Goal: Task Accomplishment & Management: Use online tool/utility

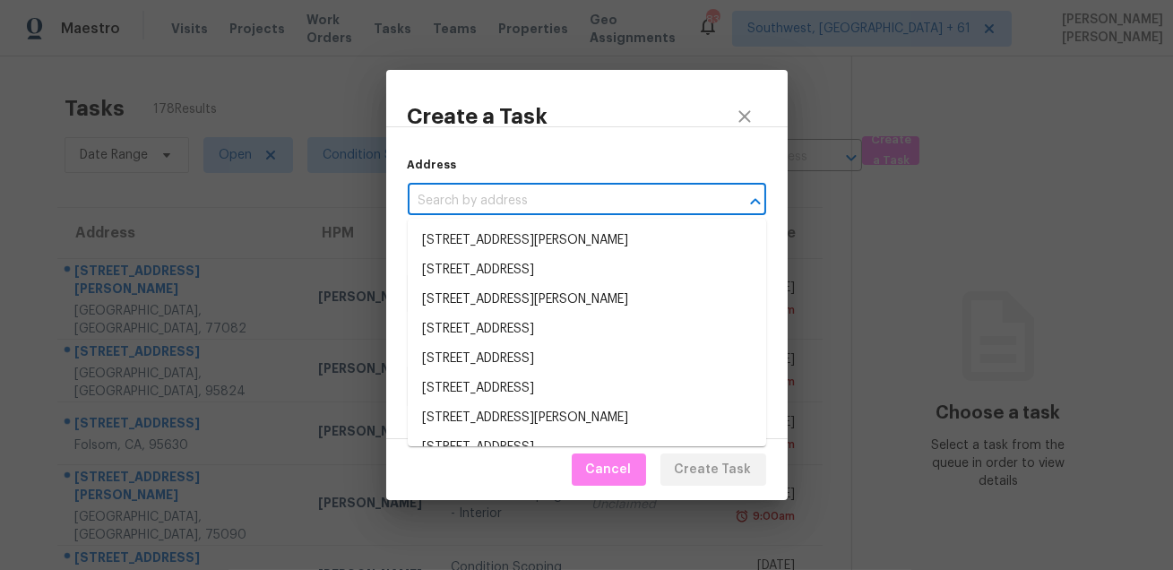
click at [582, 187] on input "text" at bounding box center [562, 201] width 308 height 28
paste input "[STREET_ADDRESS][PERSON_NAME]"
type input "[STREET_ADDRESS][PERSON_NAME]"
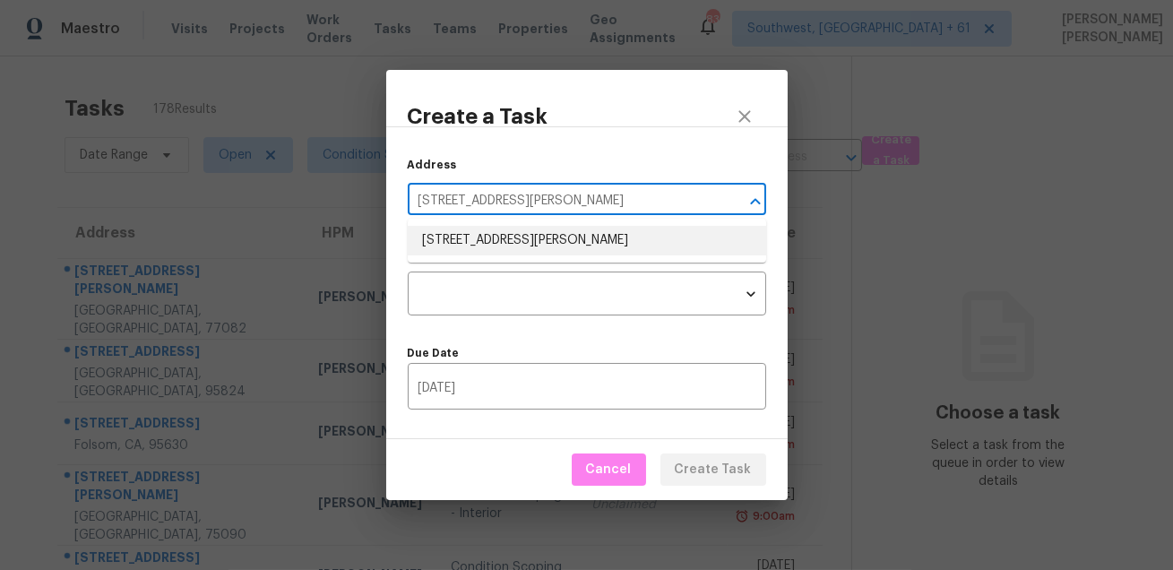
click at [532, 244] on li "[STREET_ADDRESS][PERSON_NAME]" at bounding box center [587, 241] width 358 height 30
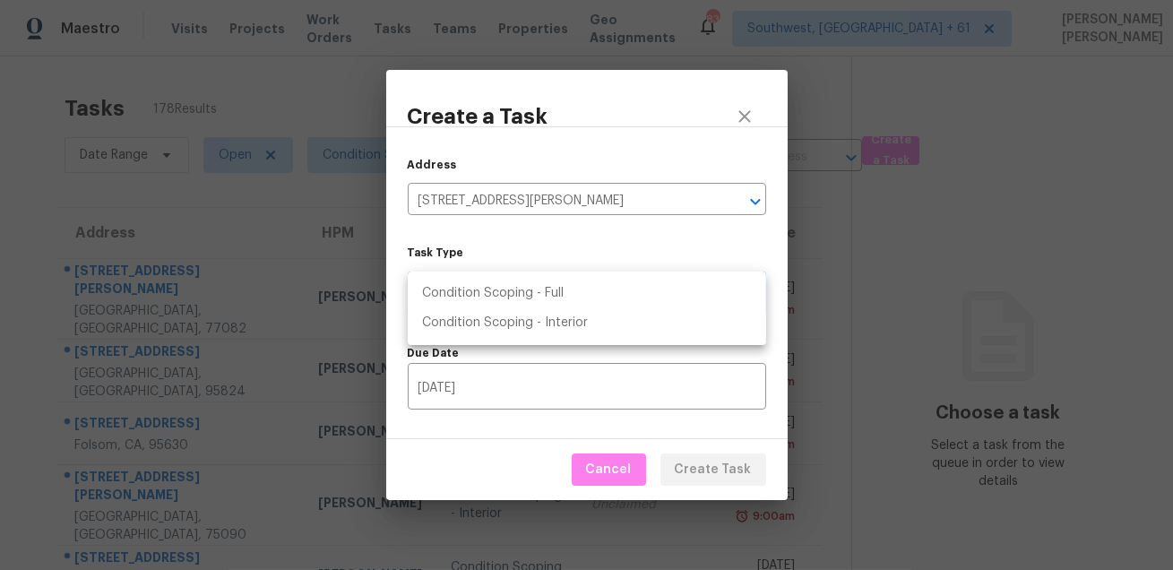
click at [509, 298] on body "Maestro Visits Projects Work Orders Tasks Teams Properties Geo Assignments 835 …" at bounding box center [586, 285] width 1173 height 570
click at [537, 284] on li "Condition Scoping - Full" at bounding box center [587, 294] width 358 height 30
type input "virtual_full_assessment"
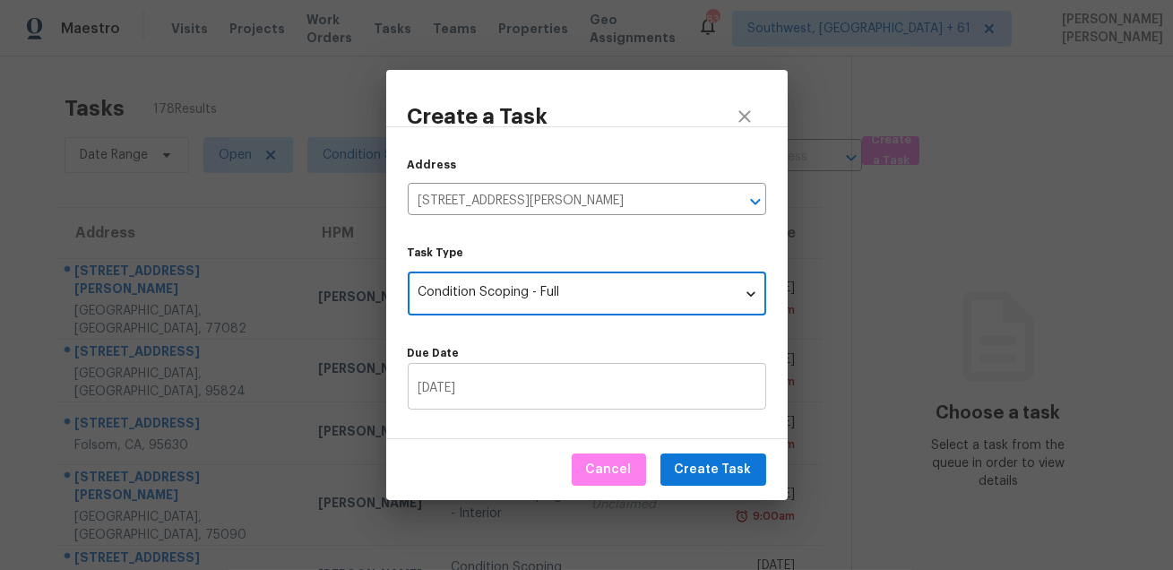
click at [498, 376] on input "[DATE]" at bounding box center [587, 388] width 358 height 42
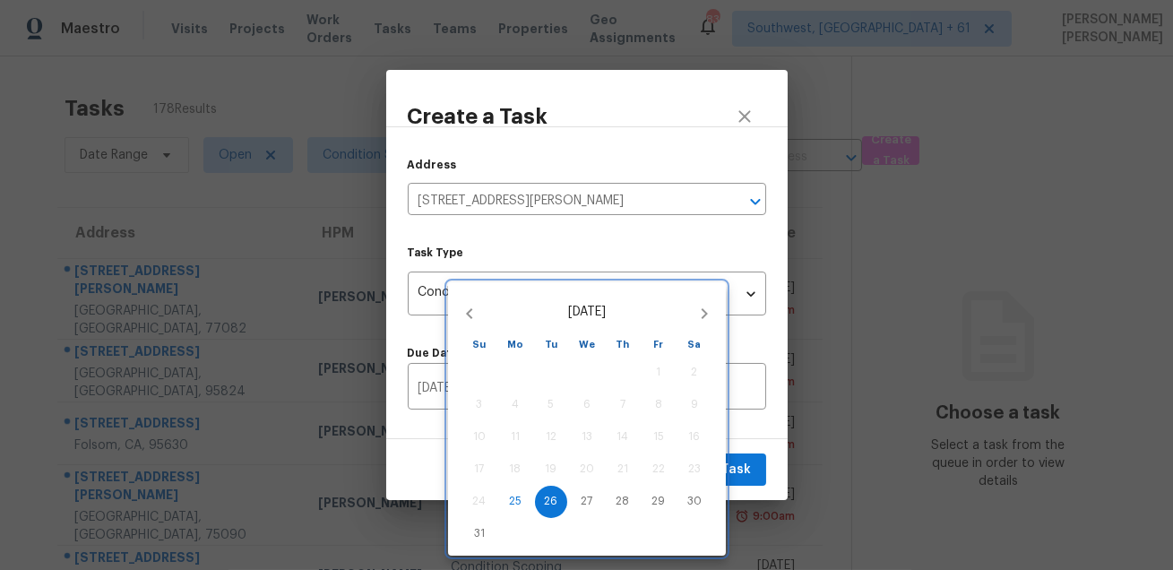
click at [757, 440] on div at bounding box center [586, 285] width 1173 height 570
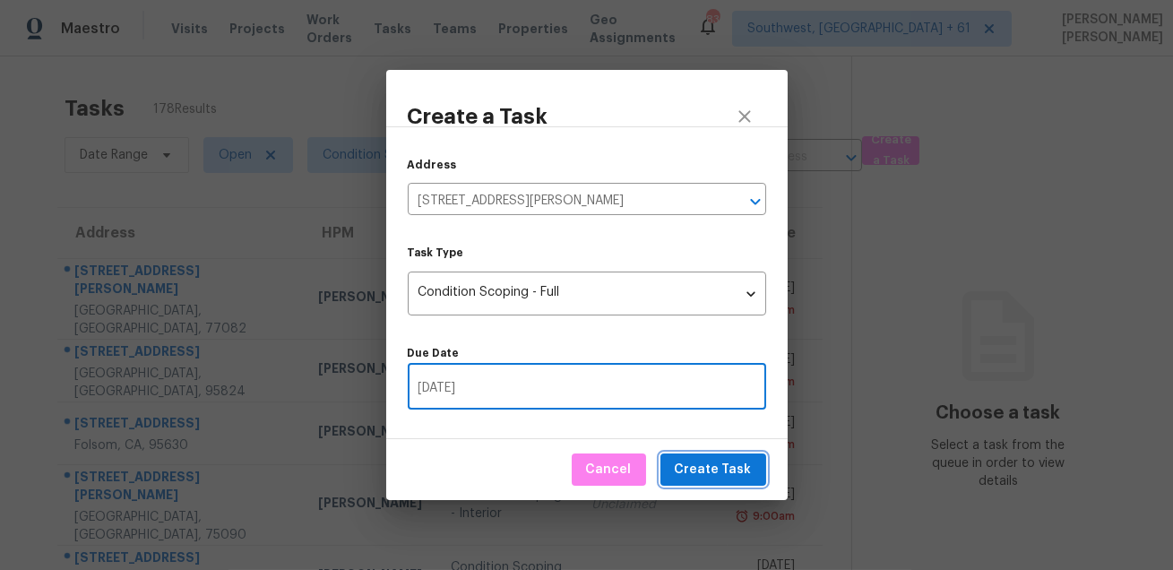
click at [735, 467] on span "Create Task" at bounding box center [713, 470] width 77 height 22
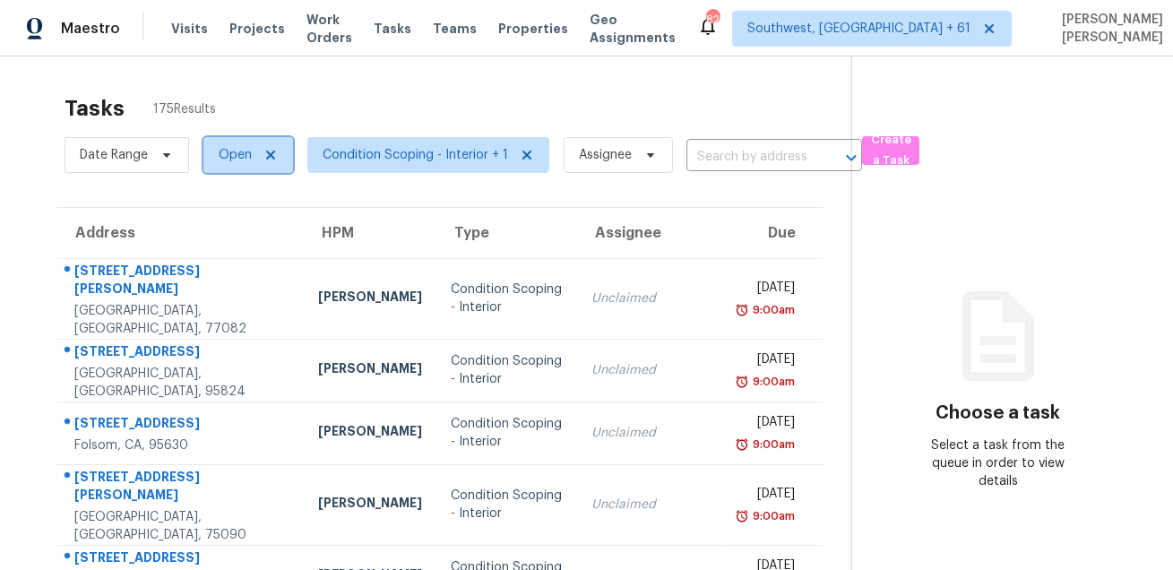
click at [233, 161] on span "Open" at bounding box center [235, 155] width 33 height 18
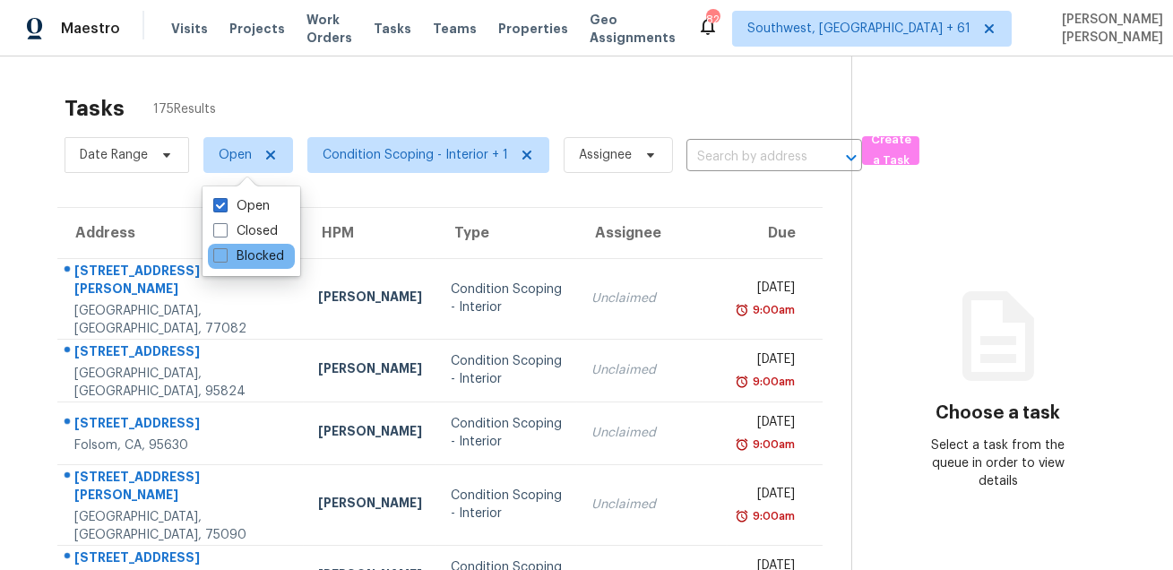
click at [233, 245] on div "Blocked" at bounding box center [251, 256] width 87 height 25
click at [230, 261] on label "Blocked" at bounding box center [248, 256] width 71 height 18
click at [225, 259] on input "Blocked" at bounding box center [219, 253] width 12 height 12
checkbox input "true"
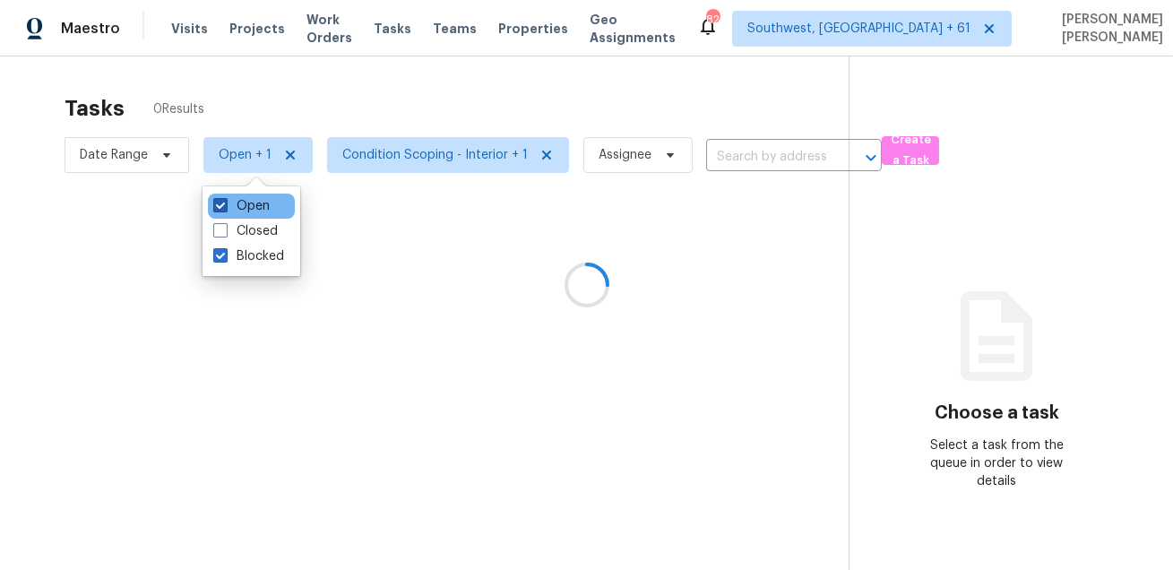
click at [236, 203] on label "Open" at bounding box center [241, 206] width 56 height 18
click at [225, 203] on input "Open" at bounding box center [219, 203] width 12 height 12
checkbox input "false"
click at [357, 97] on div at bounding box center [586, 285] width 1173 height 570
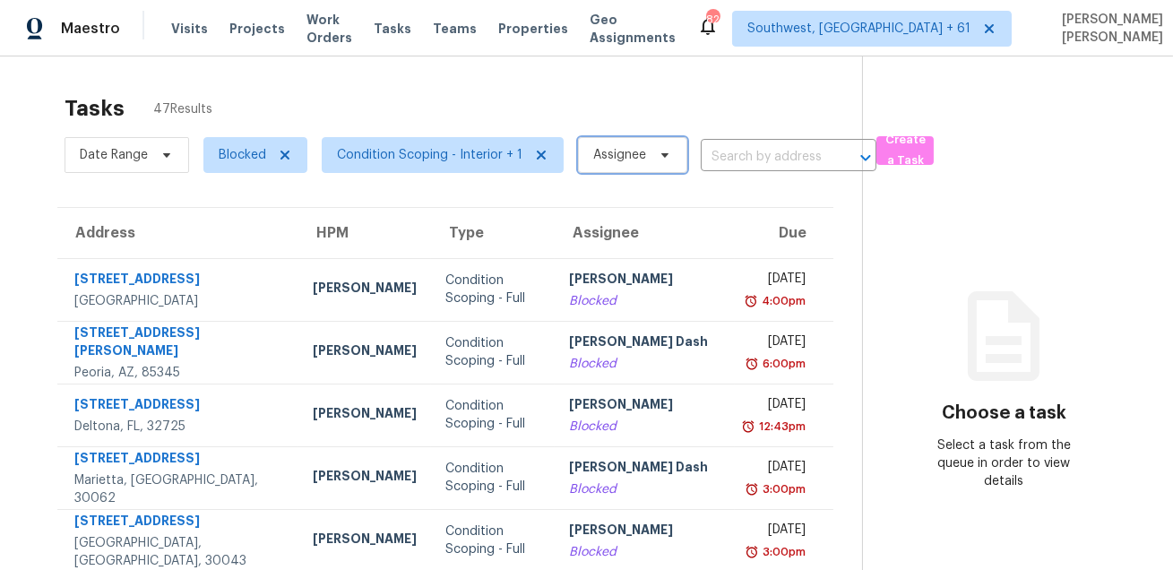
click at [615, 150] on span "Assignee" at bounding box center [619, 155] width 53 height 18
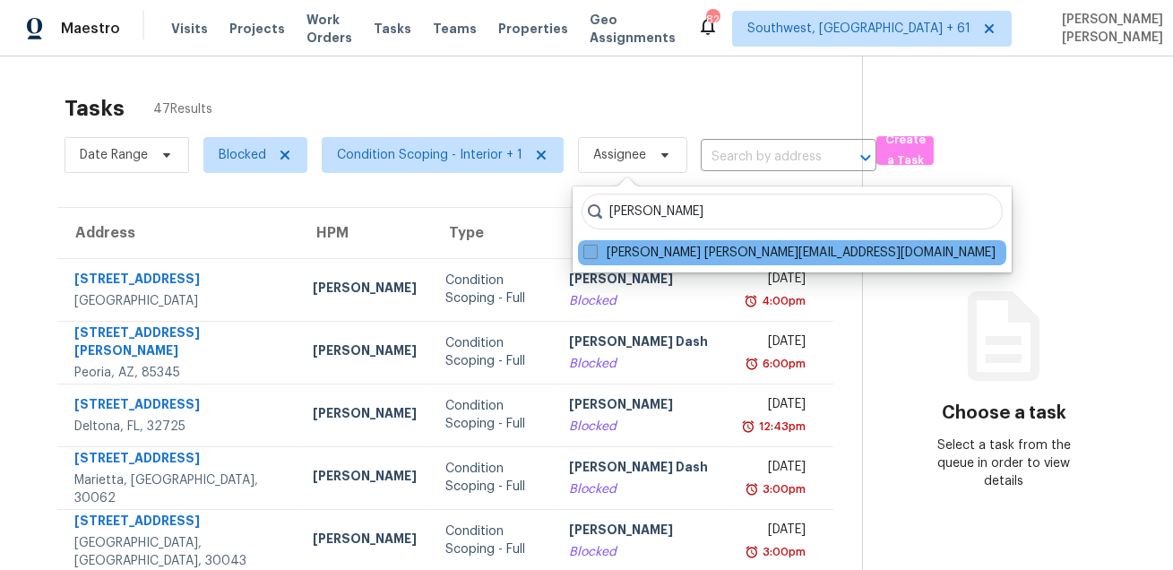
type input "[PERSON_NAME]"
click at [595, 254] on span at bounding box center [590, 252] width 14 height 14
click at [595, 254] on input "[PERSON_NAME] [PERSON_NAME][EMAIL_ADDRESS][DOMAIN_NAME]" at bounding box center [589, 250] width 12 height 12
checkbox input "true"
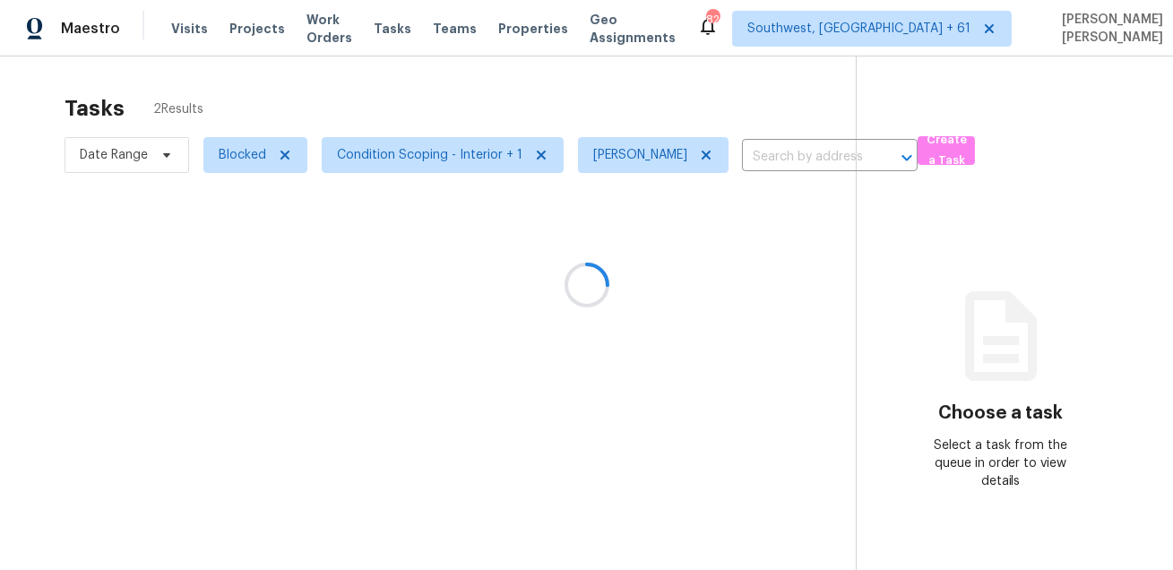
click at [671, 77] on div at bounding box center [586, 285] width 1173 height 570
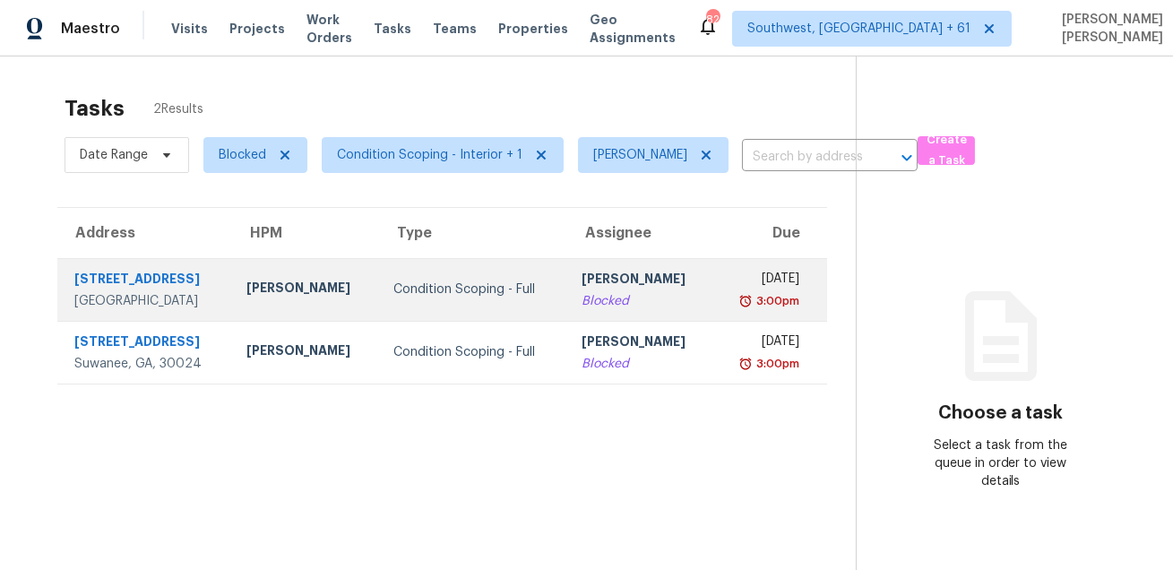
click at [528, 293] on div "Condition Scoping - Full" at bounding box center [472, 289] width 159 height 18
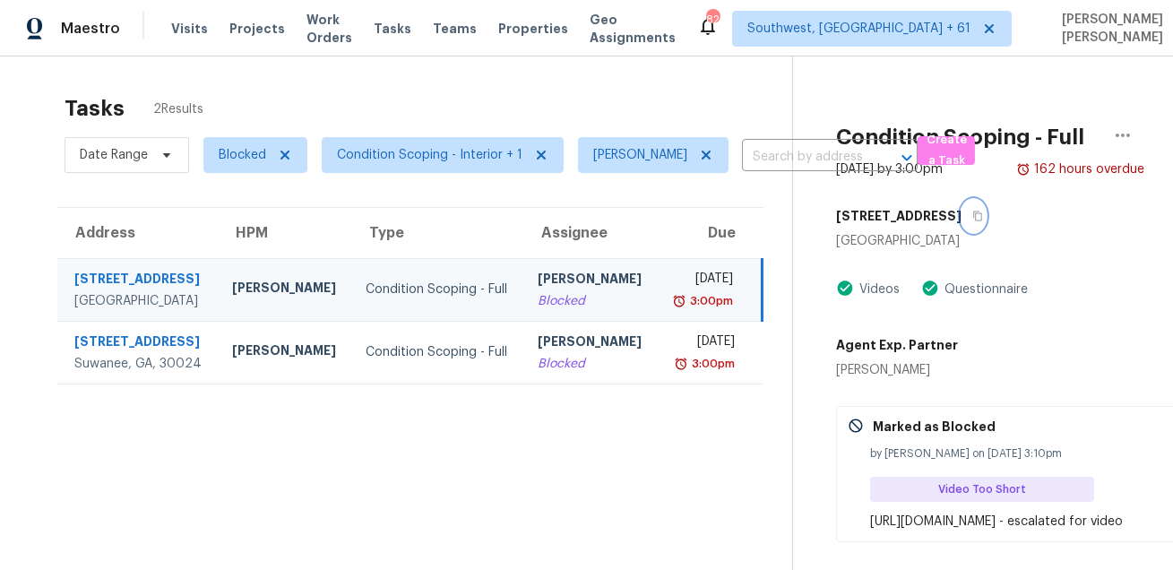
click at [983, 214] on icon "button" at bounding box center [977, 216] width 11 height 11
click at [983, 214] on icon "button" at bounding box center [978, 216] width 9 height 10
click at [983, 214] on icon "button" at bounding box center [977, 216] width 11 height 11
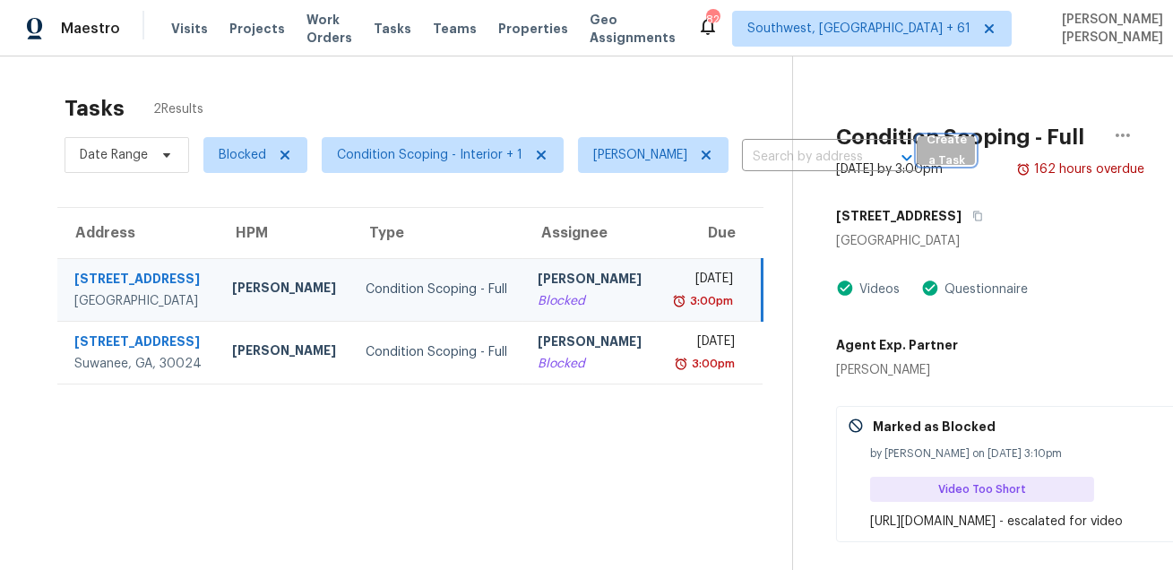
click at [931, 150] on span "Create a Task" at bounding box center [945, 150] width 39 height 41
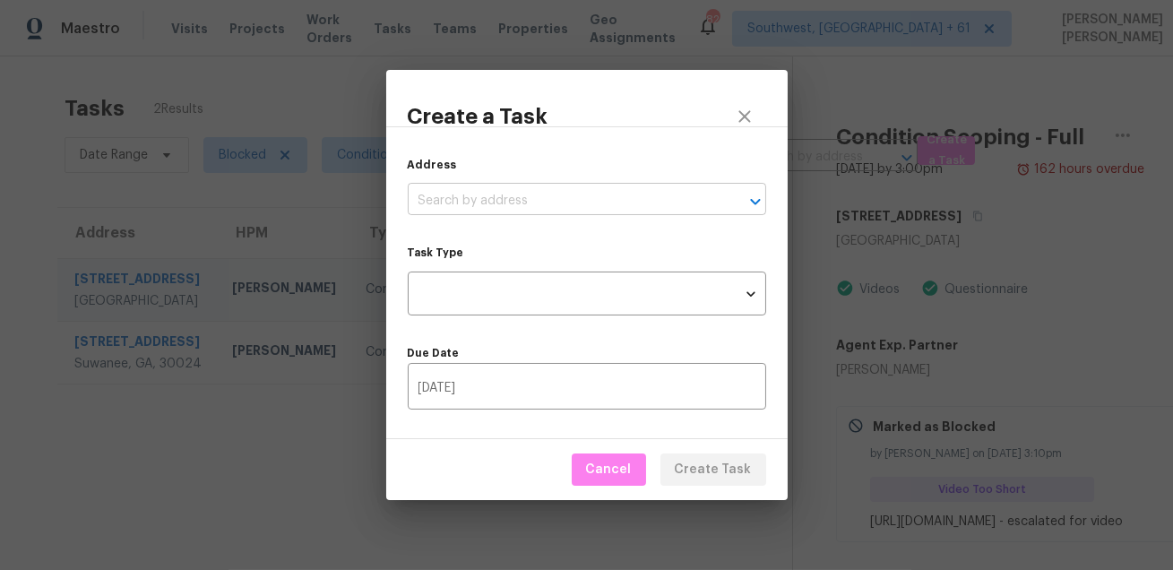
click at [504, 213] on input "text" at bounding box center [562, 201] width 308 height 28
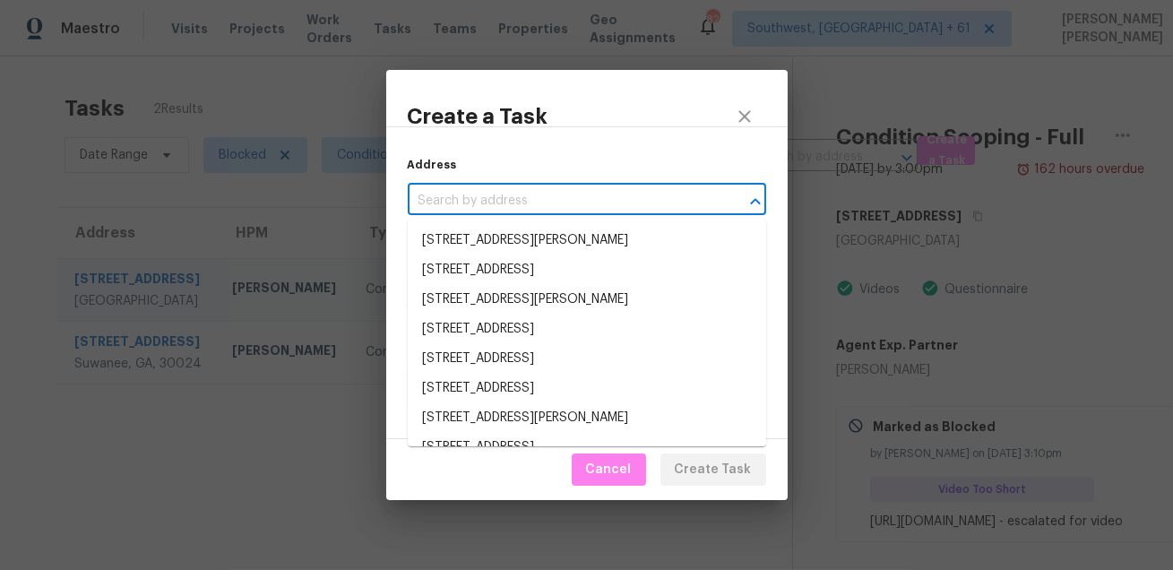
paste input "[STREET_ADDRESS]"
type input "[STREET_ADDRESS]"
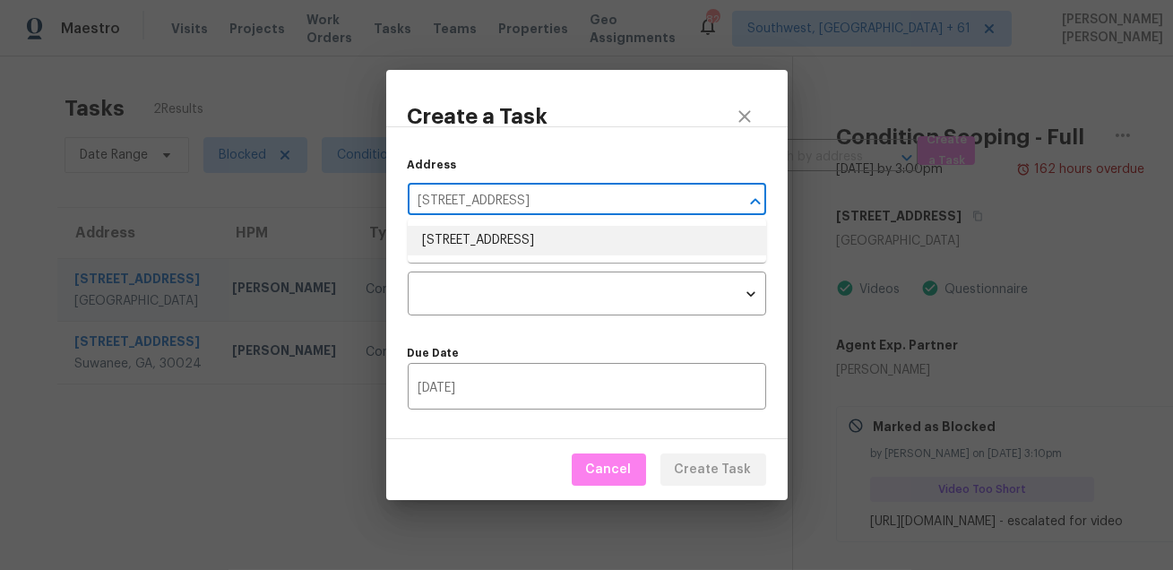
click at [529, 243] on li "[STREET_ADDRESS]" at bounding box center [587, 241] width 358 height 30
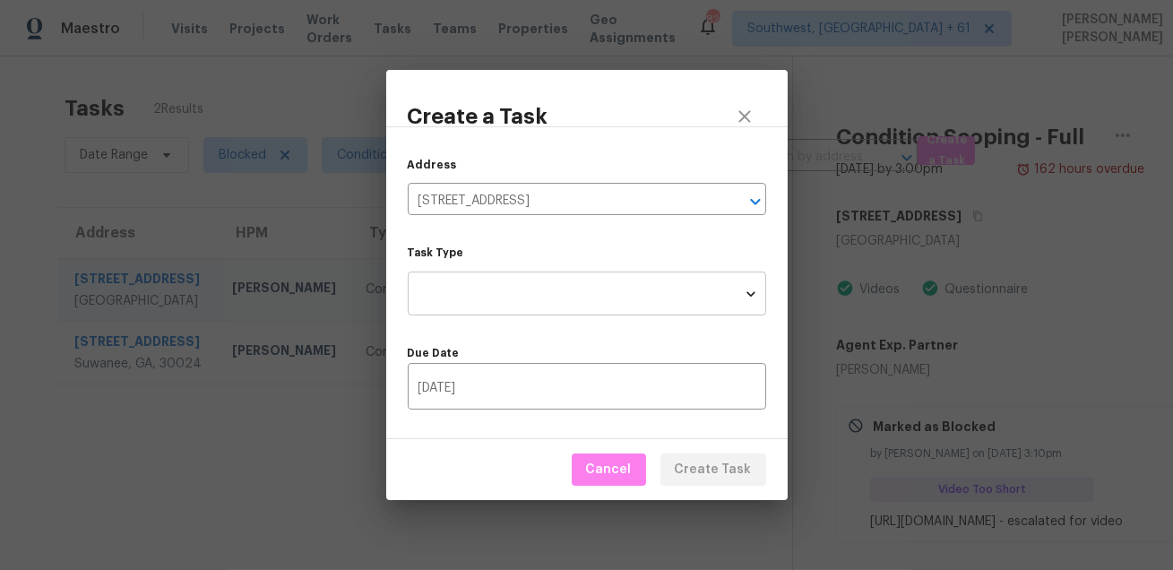
click at [522, 293] on body "Maestro Visits Projects Work Orders Tasks Teams Properties Geo Assignments [STR…" at bounding box center [586, 285] width 1173 height 570
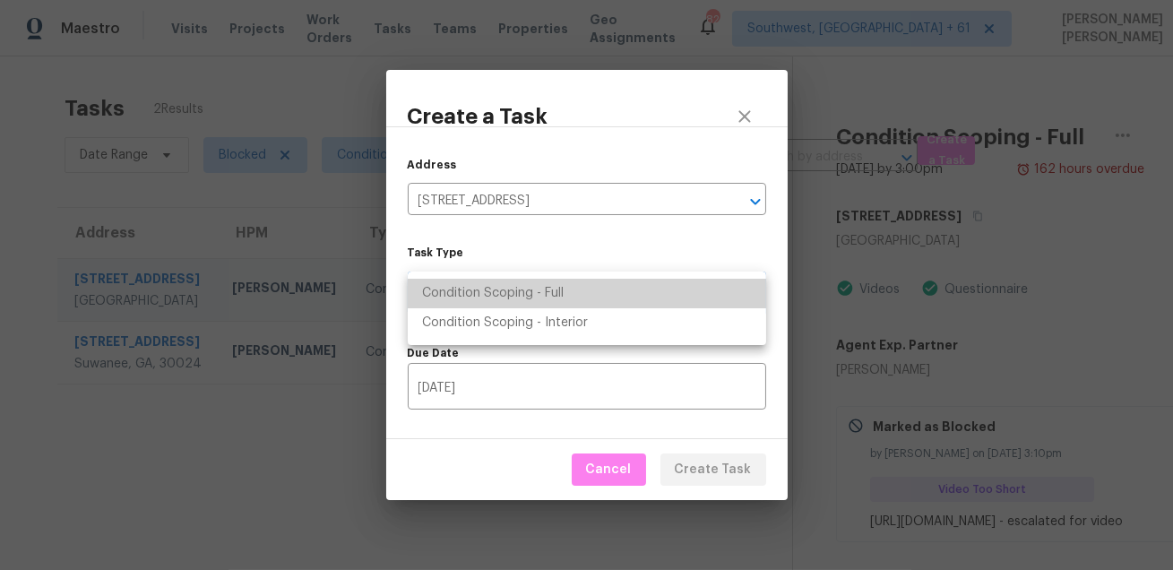
click at [549, 292] on li "Condition Scoping - Full" at bounding box center [587, 294] width 358 height 30
type input "virtual_full_assessment"
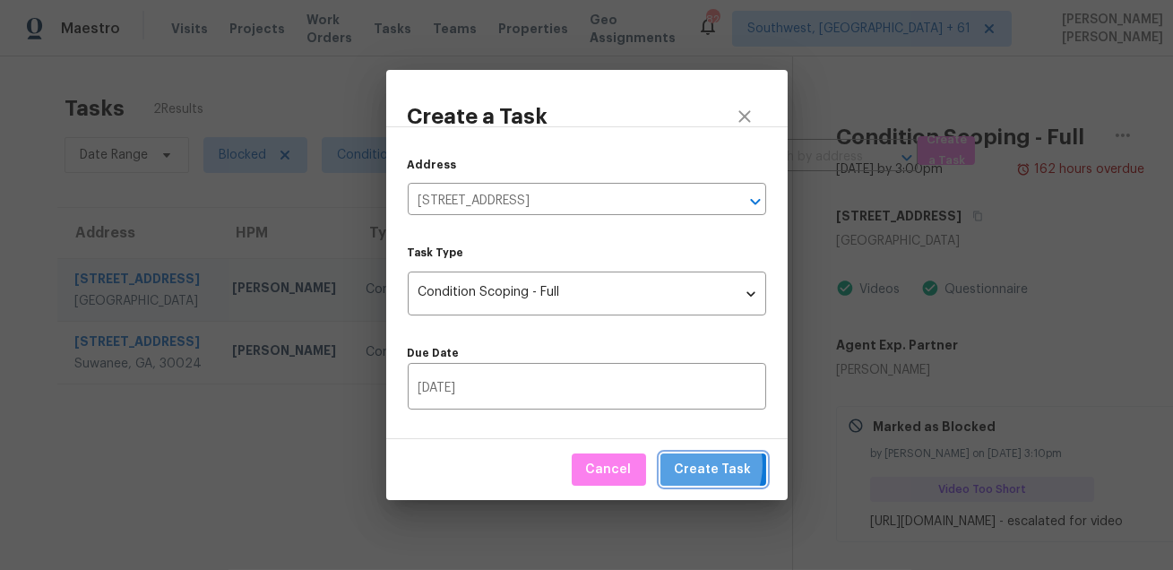
click at [690, 465] on span "Create Task" at bounding box center [713, 470] width 77 height 22
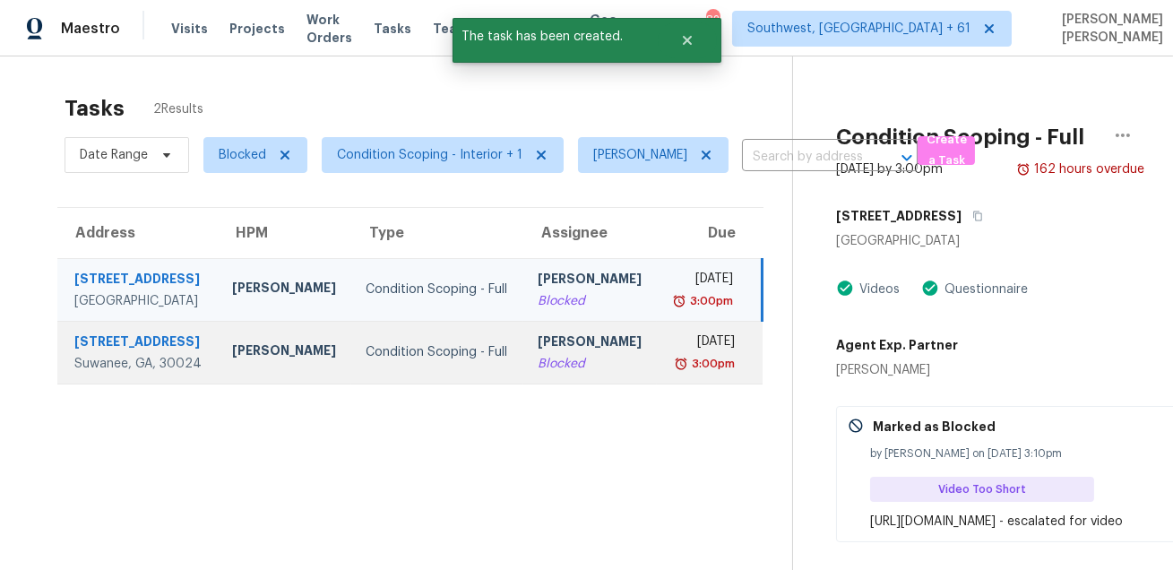
click at [697, 355] on div "[DATE]" at bounding box center [703, 343] width 64 height 22
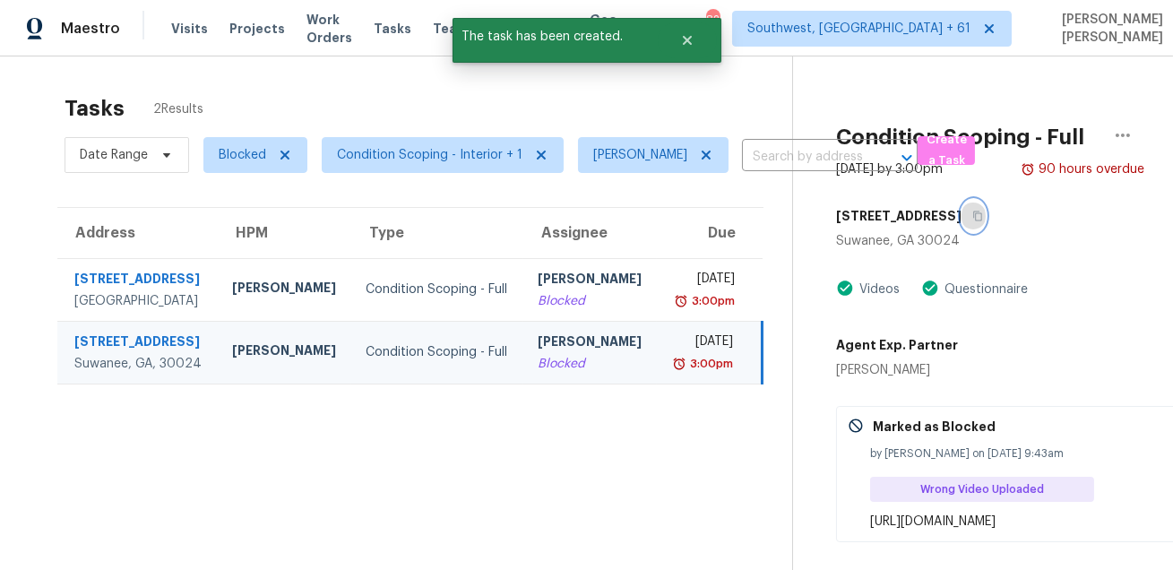
click at [974, 212] on icon "button" at bounding box center [978, 216] width 9 height 10
click at [926, 148] on span "Create a Task" at bounding box center [945, 150] width 39 height 41
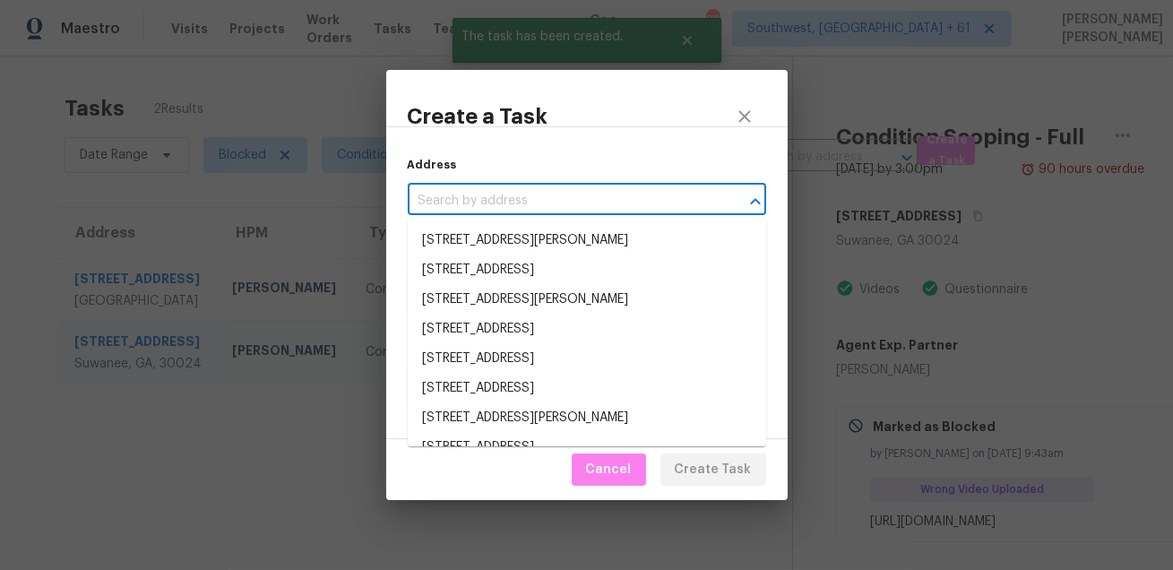
click at [589, 196] on input "text" at bounding box center [562, 201] width 308 height 28
paste input "[STREET_ADDRESS]"
type input "[STREET_ADDRESS]"
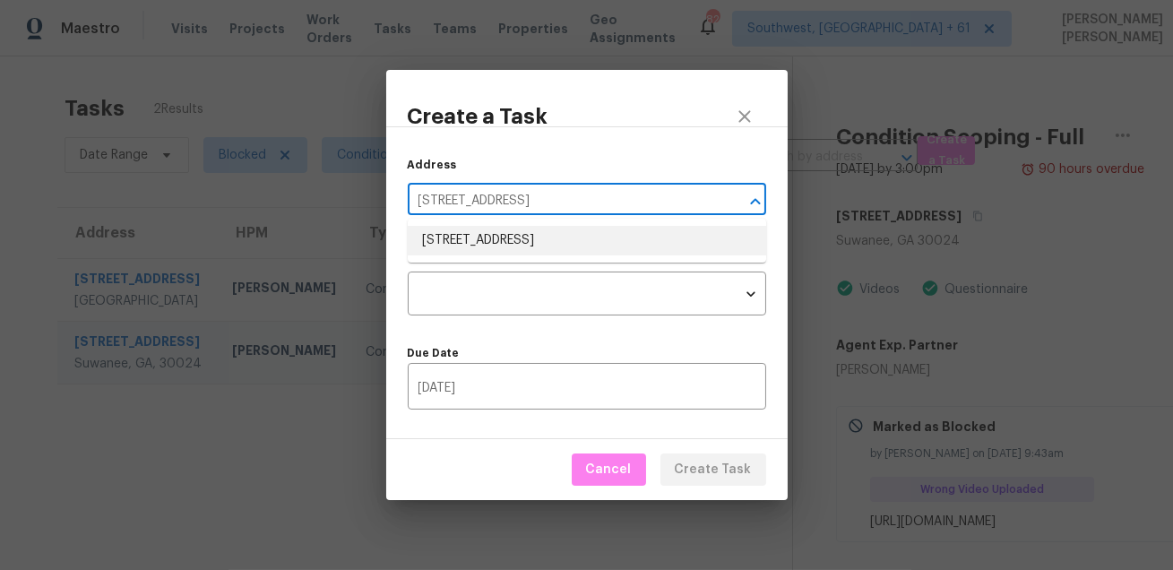
click at [560, 246] on li "[STREET_ADDRESS]" at bounding box center [587, 241] width 358 height 30
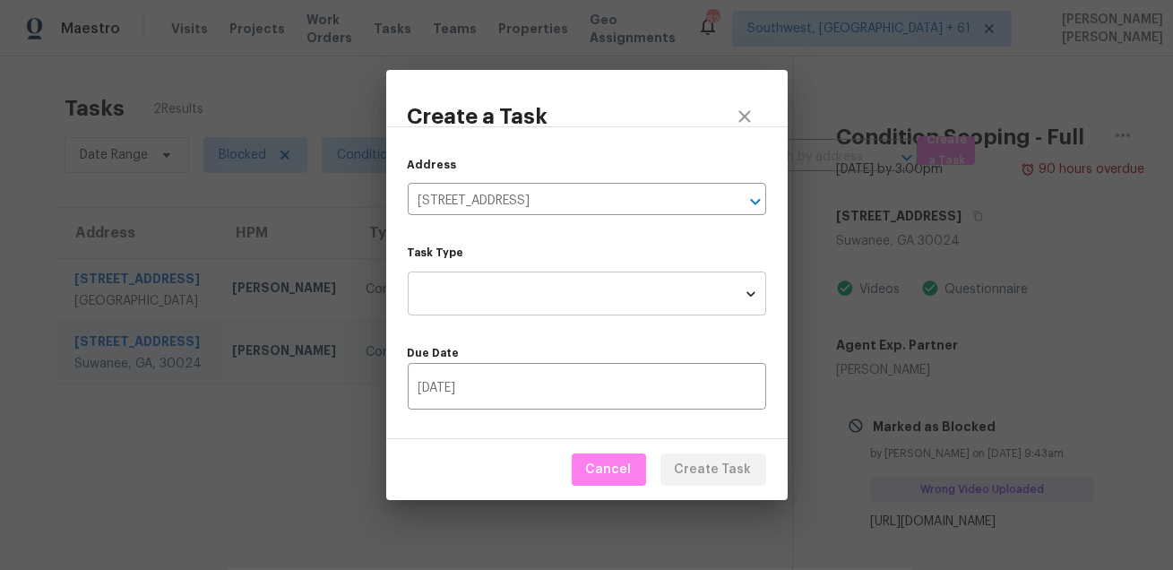
click at [539, 298] on body "Maestro Visits Projects Work Orders Tasks Teams Properties Geo Assignments [STR…" at bounding box center [586, 285] width 1173 height 570
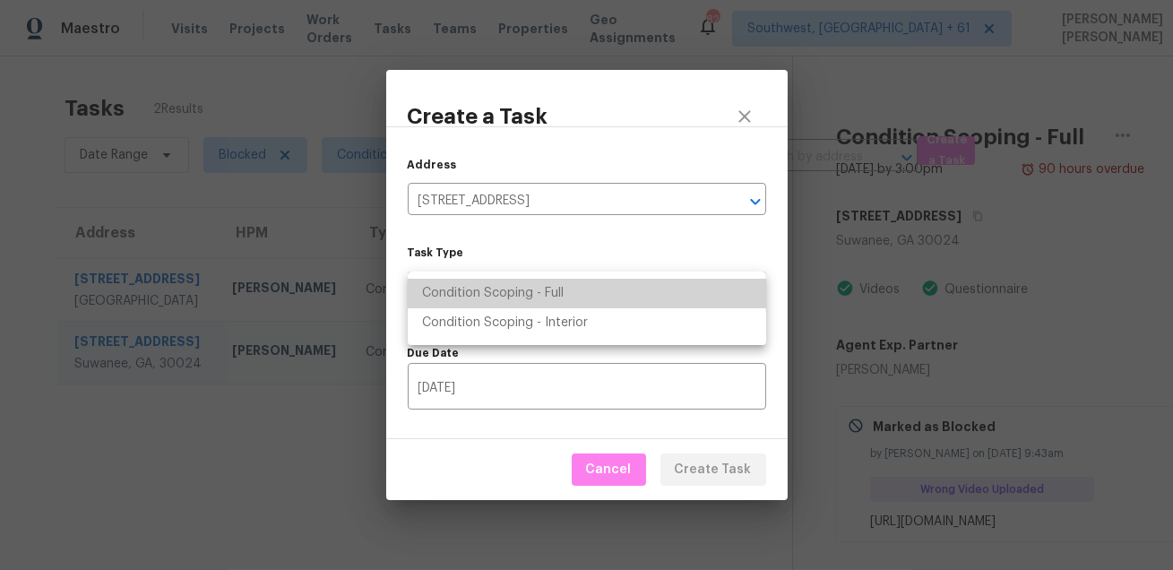
click at [565, 287] on li "Condition Scoping - Full" at bounding box center [587, 294] width 358 height 30
type input "virtual_full_assessment"
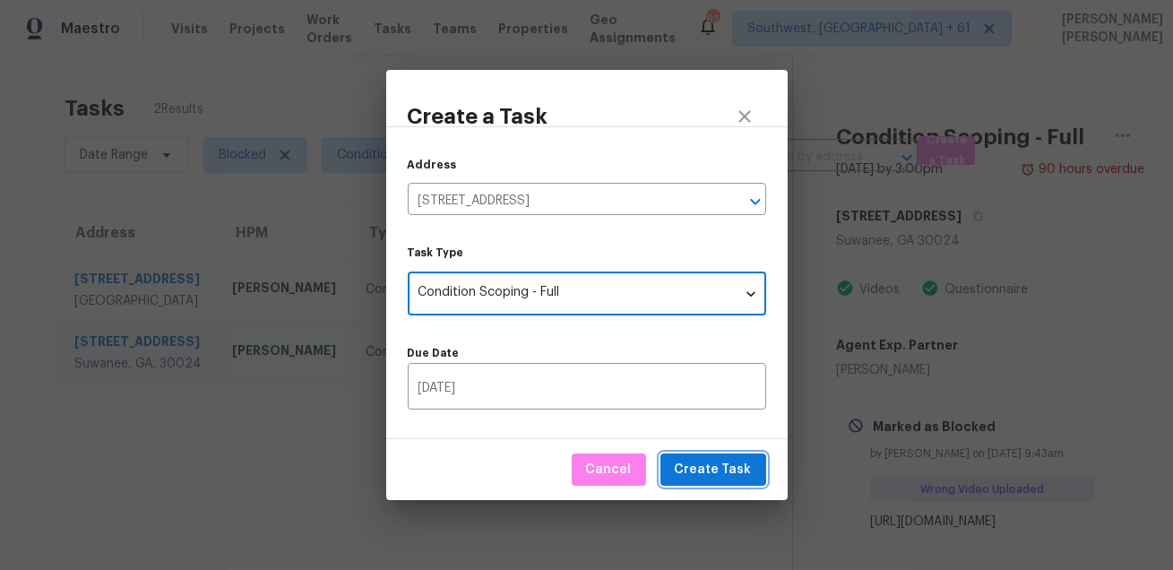
click at [690, 478] on span "Create Task" at bounding box center [713, 470] width 77 height 22
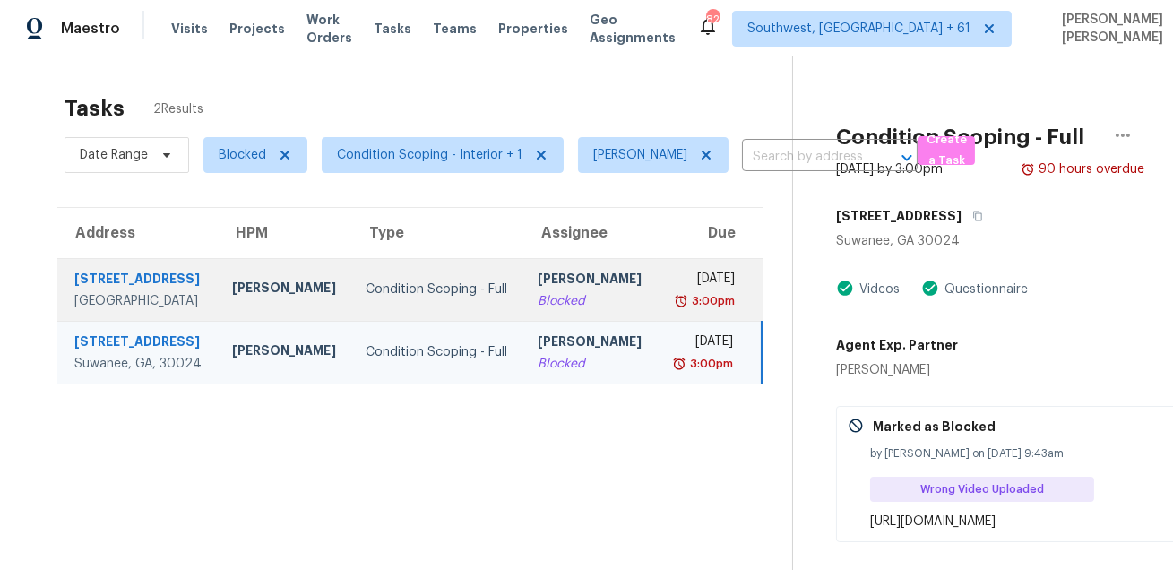
click at [686, 283] on div "[DATE]" at bounding box center [703, 281] width 64 height 22
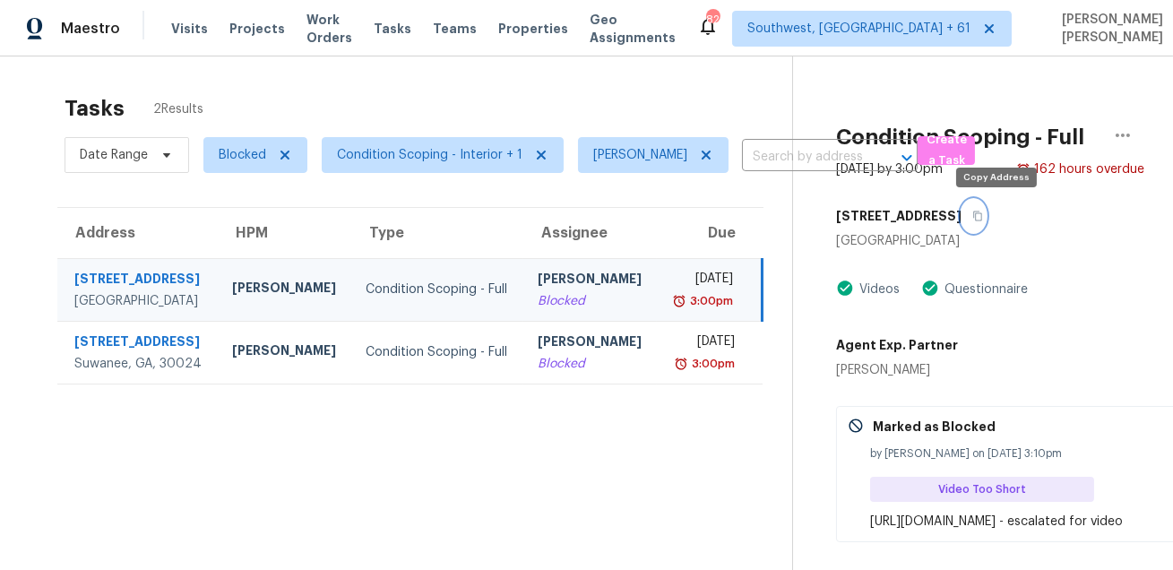
click at [983, 213] on icon "button" at bounding box center [978, 216] width 9 height 10
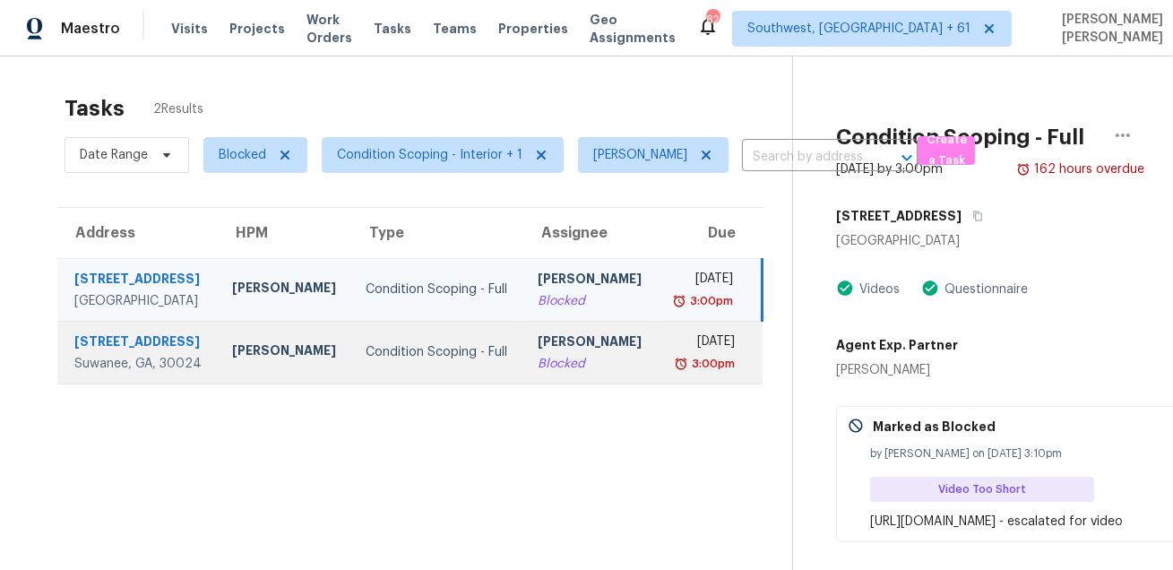
click at [671, 348] on div "[DATE]" at bounding box center [703, 343] width 64 height 22
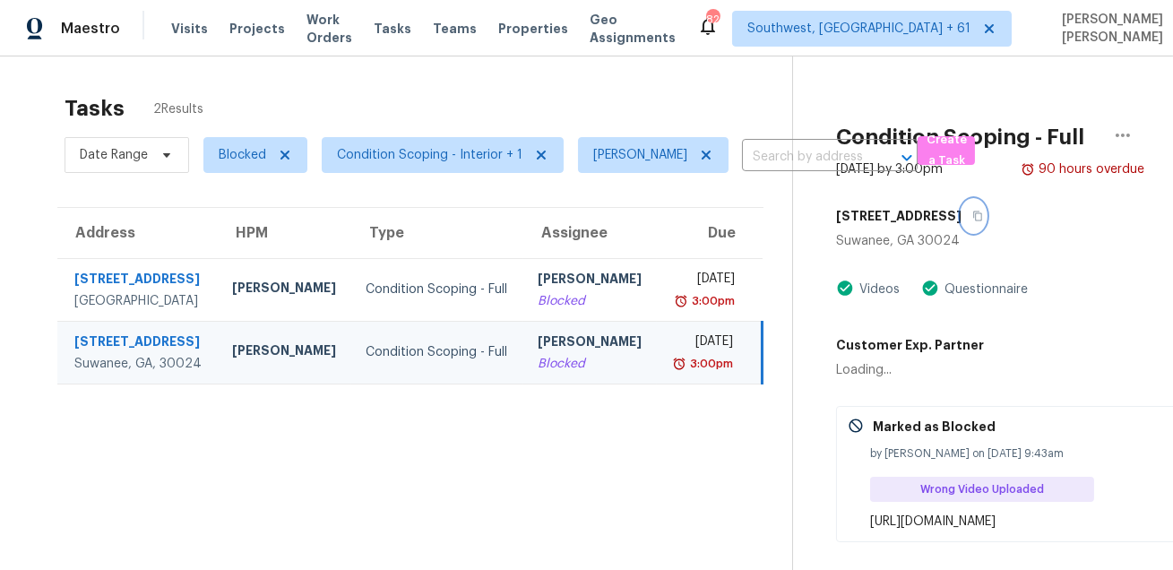
click at [962, 207] on button "button" at bounding box center [973, 216] width 24 height 32
click at [976, 204] on div "[STREET_ADDRESS]" at bounding box center [990, 216] width 308 height 32
click at [972, 216] on icon "button" at bounding box center [977, 216] width 11 height 11
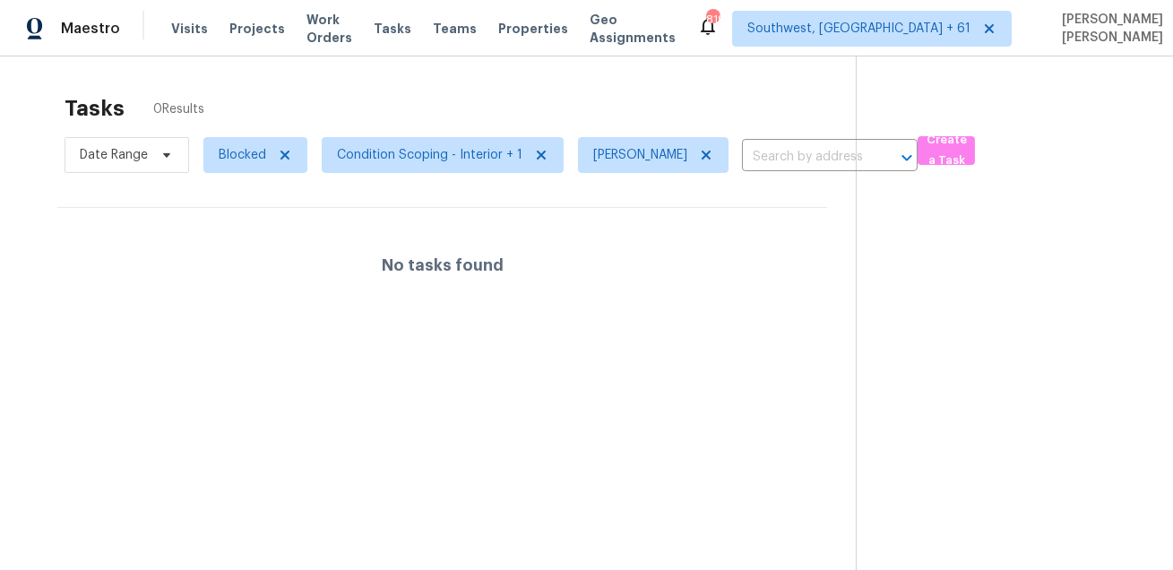
click at [583, 114] on div "Tasks 0 Results" at bounding box center [459, 108] width 791 height 47
click at [699, 157] on icon at bounding box center [706, 155] width 14 height 14
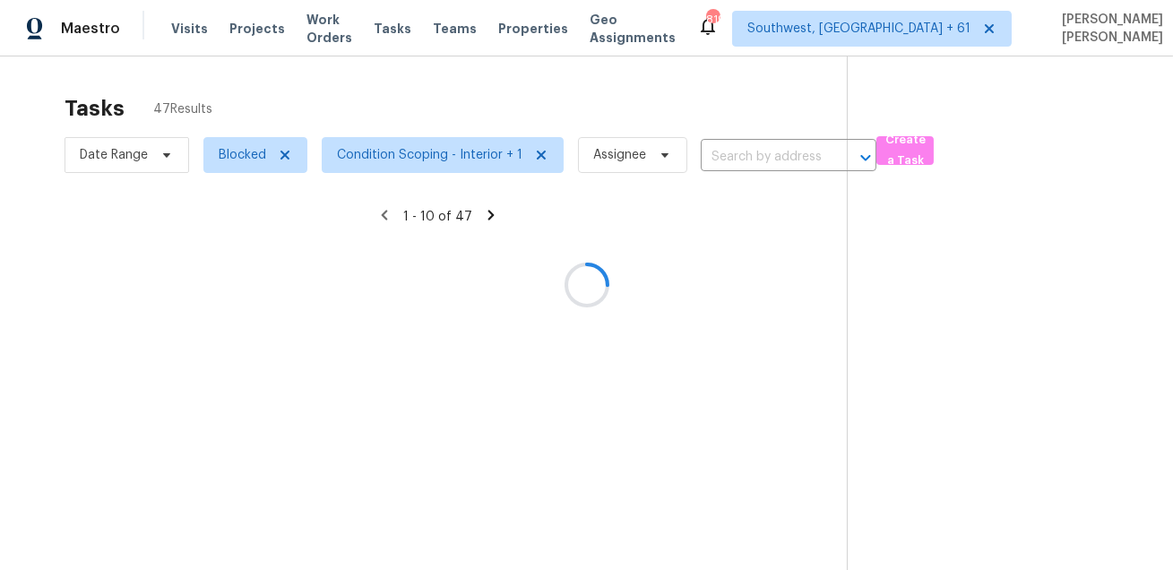
click at [637, 139] on div at bounding box center [586, 285] width 1173 height 570
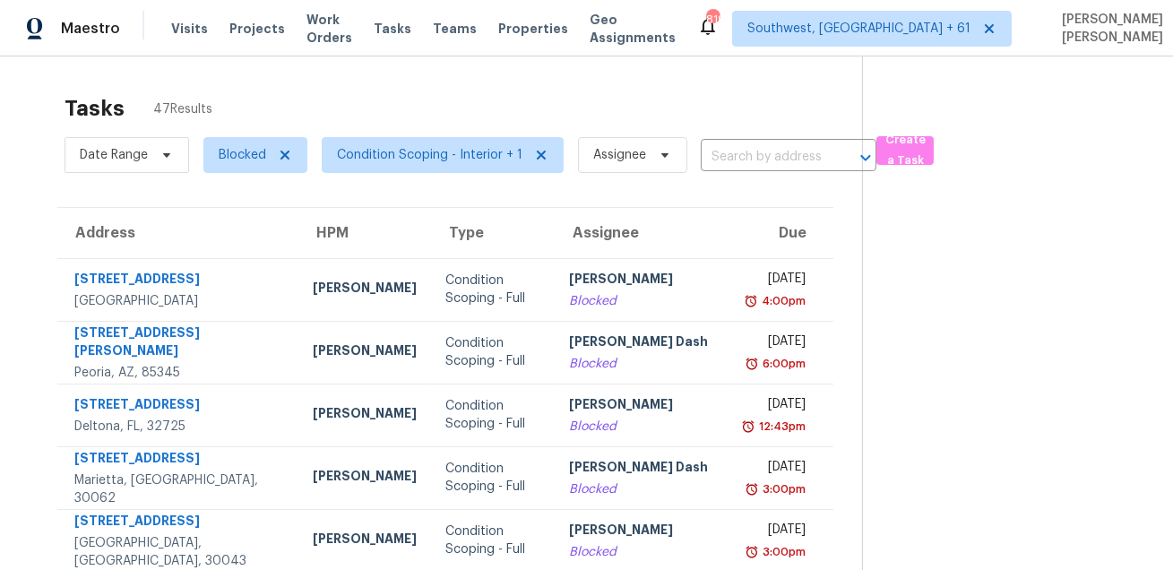
click at [480, 101] on div "Tasks 47 Results" at bounding box center [462, 108] width 797 height 47
click at [580, 106] on div "Tasks 47 Results" at bounding box center [462, 108] width 797 height 47
click at [670, 125] on div "Tasks 47 Results" at bounding box center [462, 108] width 797 height 47
click at [613, 67] on div "Tasks 47 Results Date Range Blocked Condition Scoping - Interior + 1 Assignee ​…" at bounding box center [586, 502] width 1173 height 893
